Goal: Information Seeking & Learning: Find specific fact

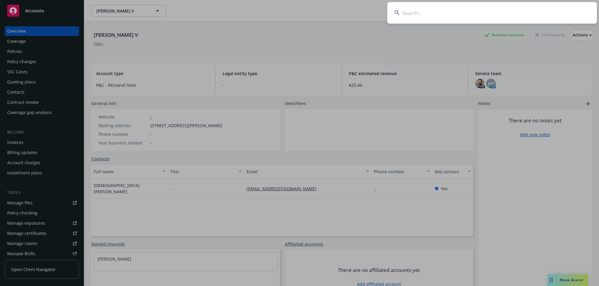
type input "[PERSON_NAME]"
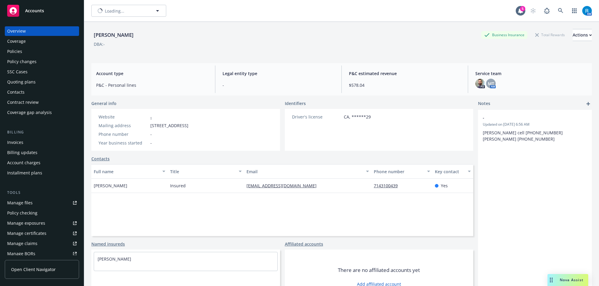
click at [25, 52] on div "Policies" at bounding box center [41, 52] width 69 height 10
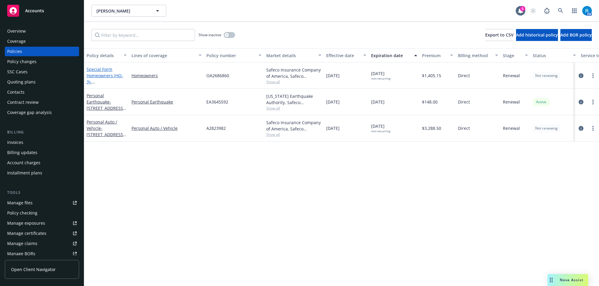
click at [89, 73] on link "Special Form Homeowners (HO-3) - [STREET_ADDRESS]" at bounding box center [106, 81] width 38 height 31
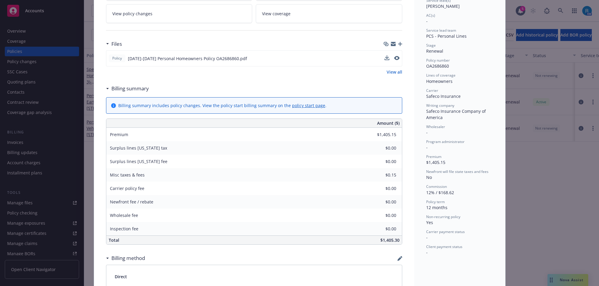
scroll to position [37, 0]
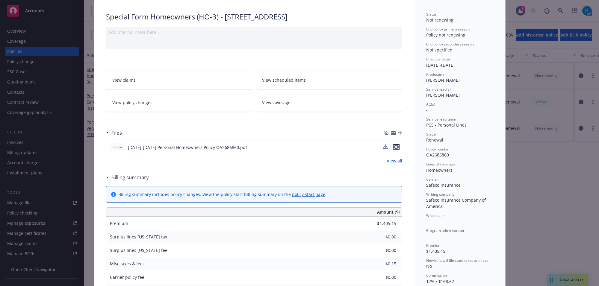
click at [393, 149] on icon "preview file" at bounding box center [395, 147] width 5 height 4
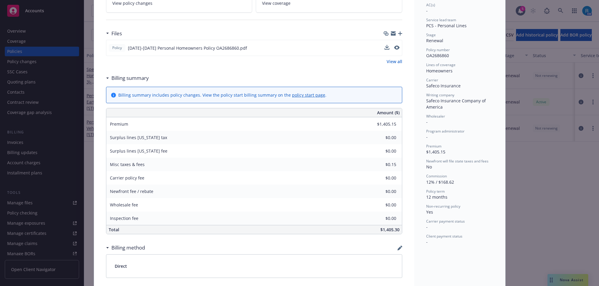
scroll to position [180, 0]
